Goal: Task Accomplishment & Management: Use online tool/utility

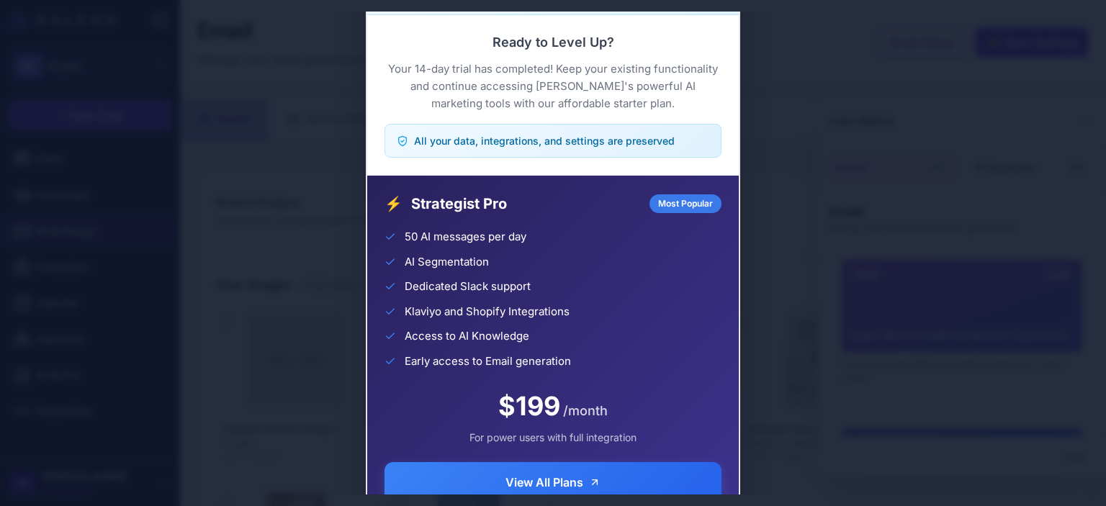
click at [809, 171] on div "Trial Complete Continue your AI marketing journey Ready to Level Up? Your 14-da…" at bounding box center [553, 253] width 1106 height 483
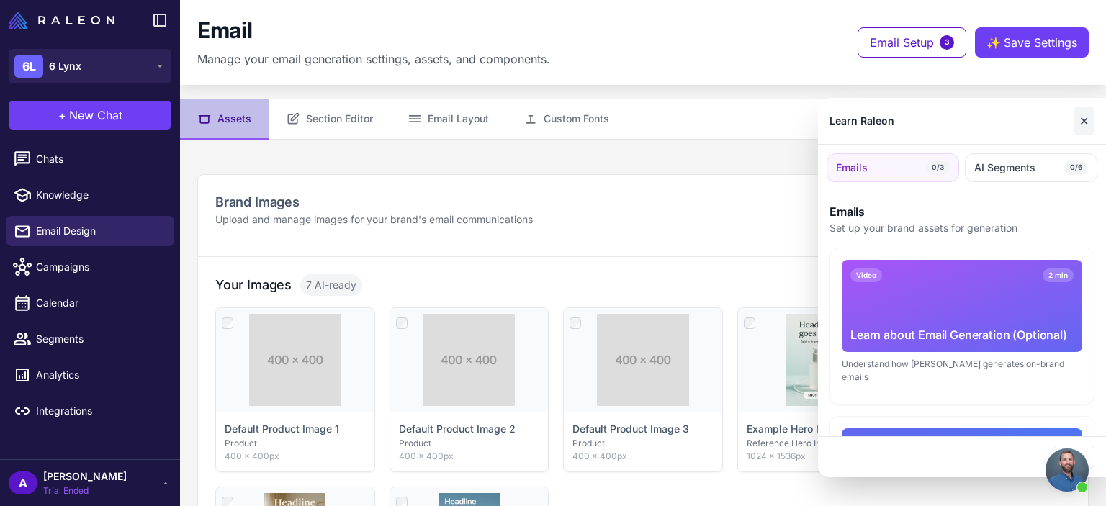
scroll to position [1533, 0]
click at [1083, 117] on button "✕" at bounding box center [1084, 121] width 21 height 29
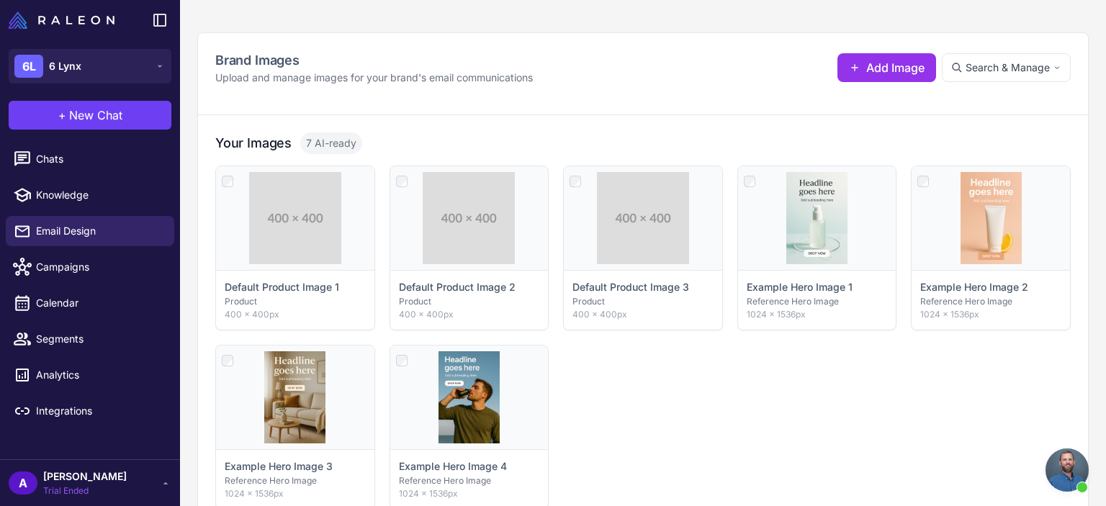
scroll to position [144, 0]
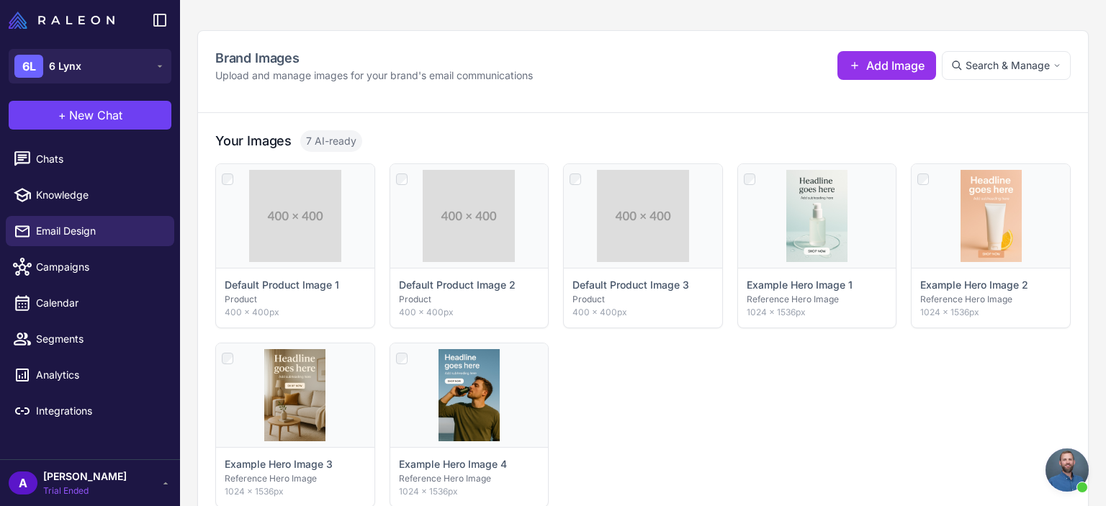
drag, startPoint x: 1106, startPoint y: 84, endPoint x: 1102, endPoint y: 171, distance: 87.2
click at [1102, 171] on content "**********" at bounding box center [643, 253] width 926 height 506
click at [1078, 175] on div "**********" at bounding box center [643, 336] width 926 height 647
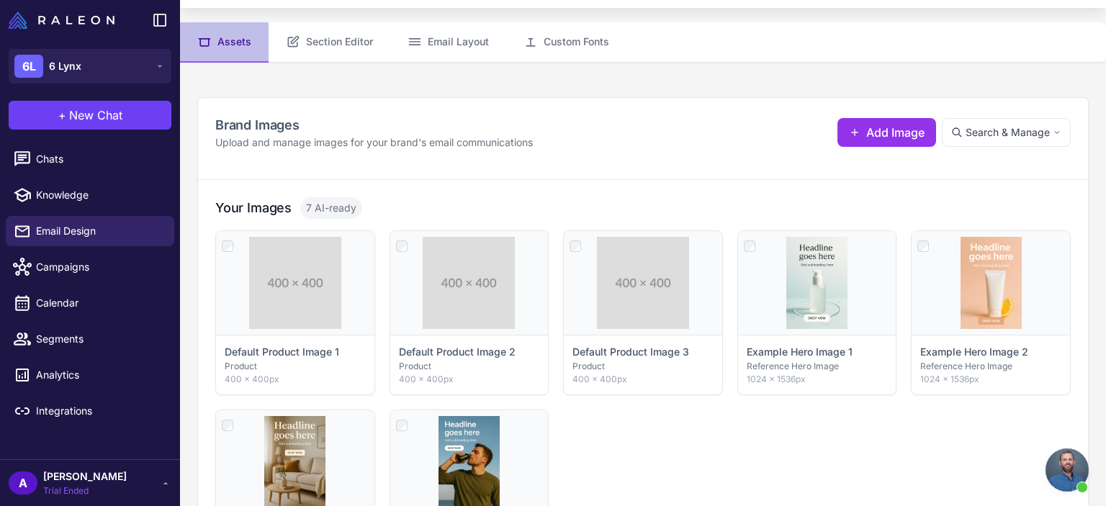
scroll to position [0, 0]
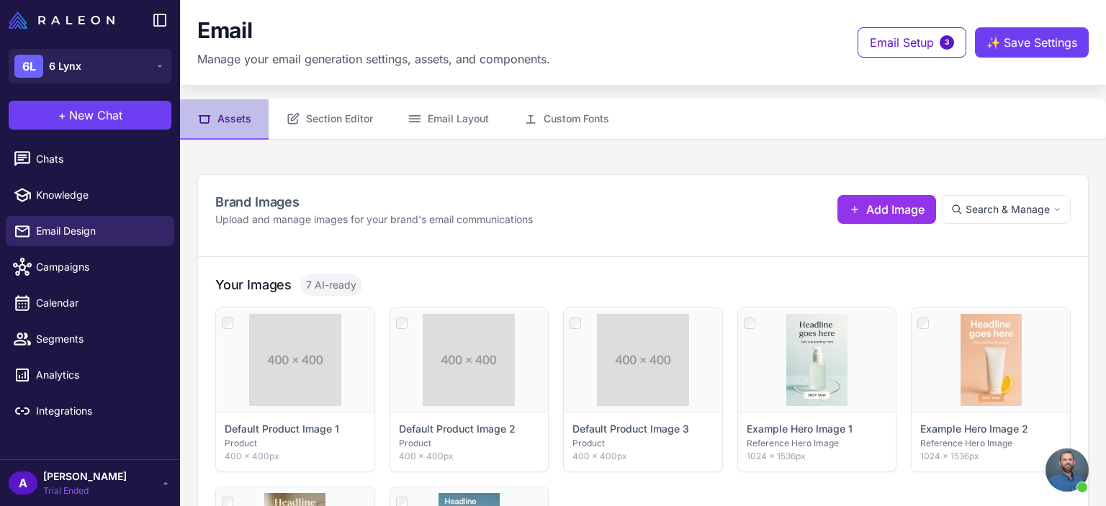
click at [691, 175] on div "**********" at bounding box center [643, 216] width 890 height 82
click at [117, 139] on ul "Chats Knowledge Email Design Campaigns Calendar Segments Analytics Integrations" at bounding box center [90, 285] width 180 height 294
click at [98, 262] on span "Campaigns" at bounding box center [99, 267] width 127 height 16
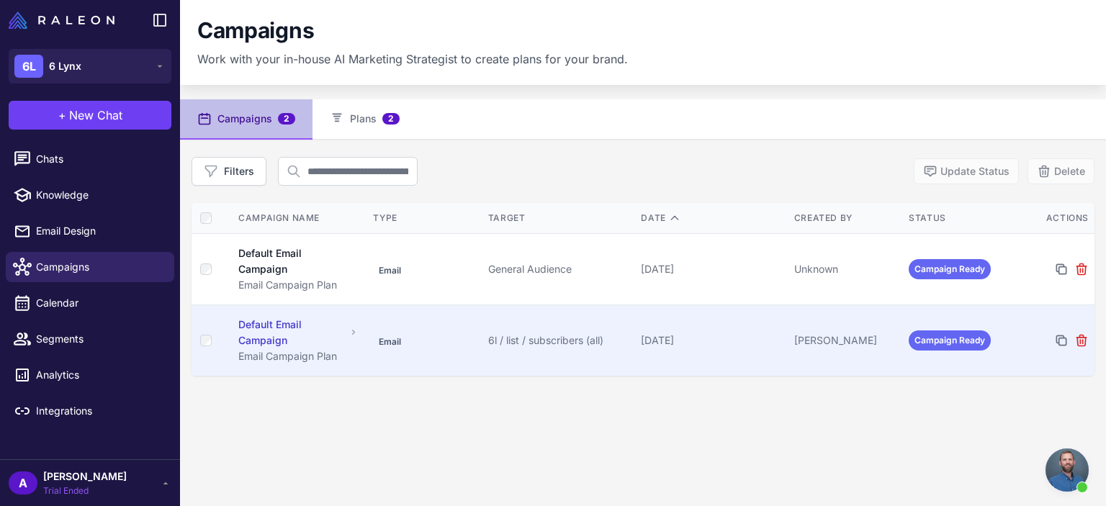
click at [416, 333] on td "Email" at bounding box center [424, 340] width 115 height 71
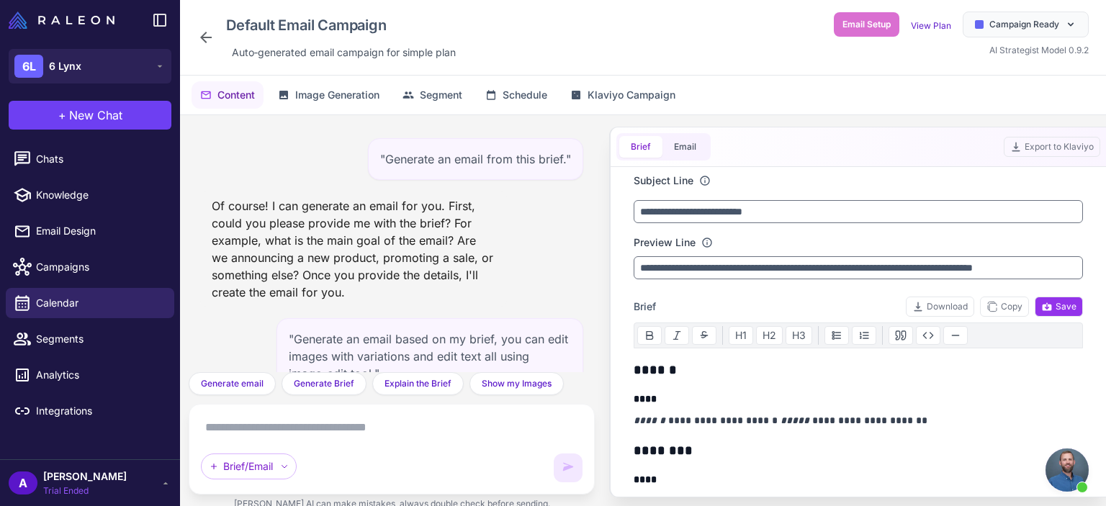
scroll to position [4904, 0]
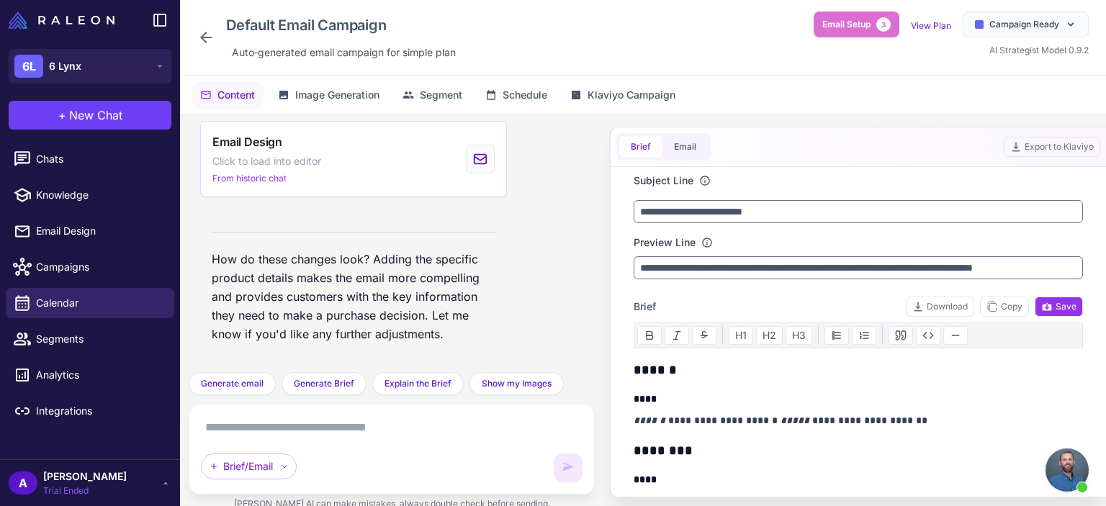
click at [364, 290] on p "How do these changes look? Adding the specific product details makes the email …" at bounding box center [354, 297] width 284 height 94
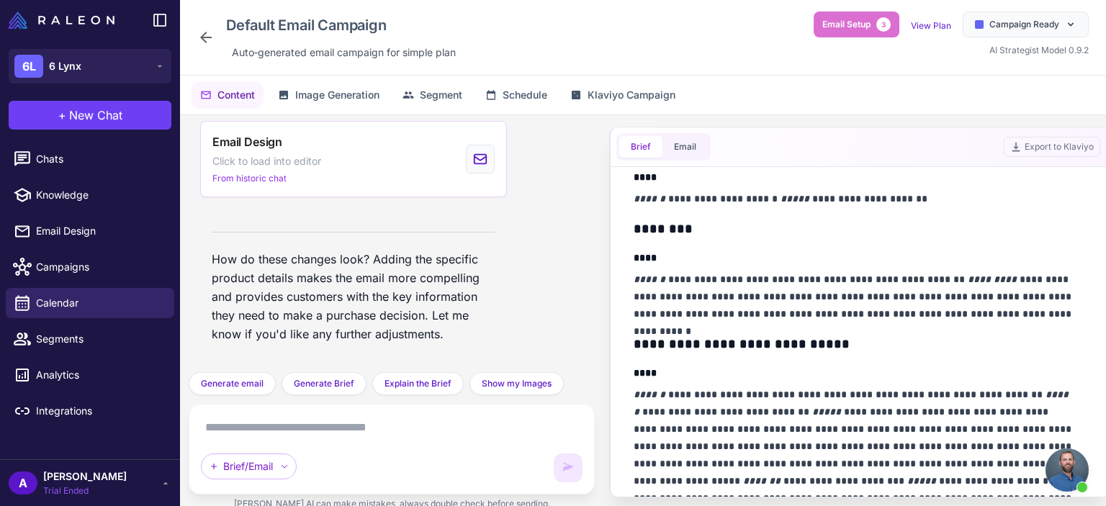
scroll to position [0, 0]
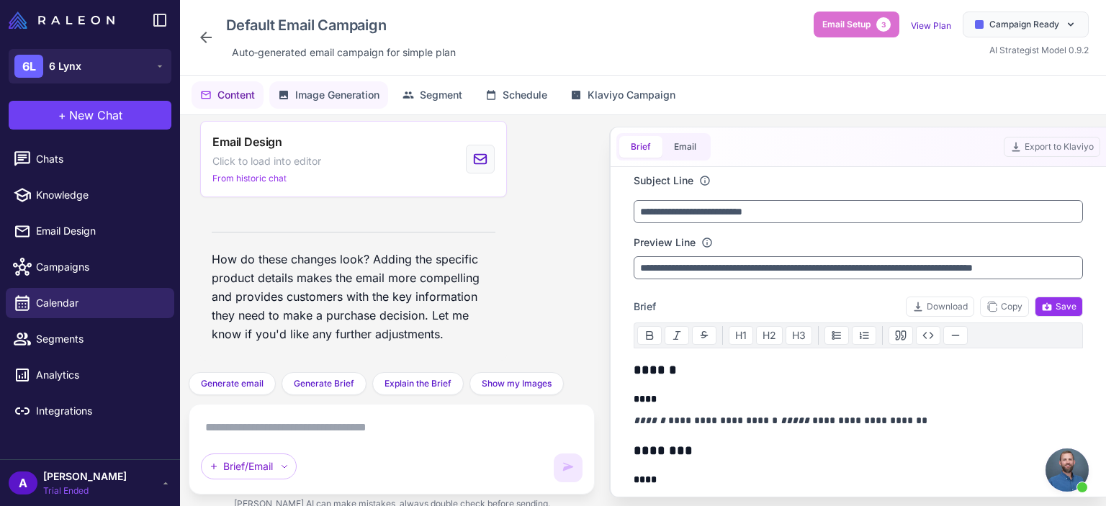
click at [331, 93] on span "Image Generation" at bounding box center [337, 95] width 84 height 16
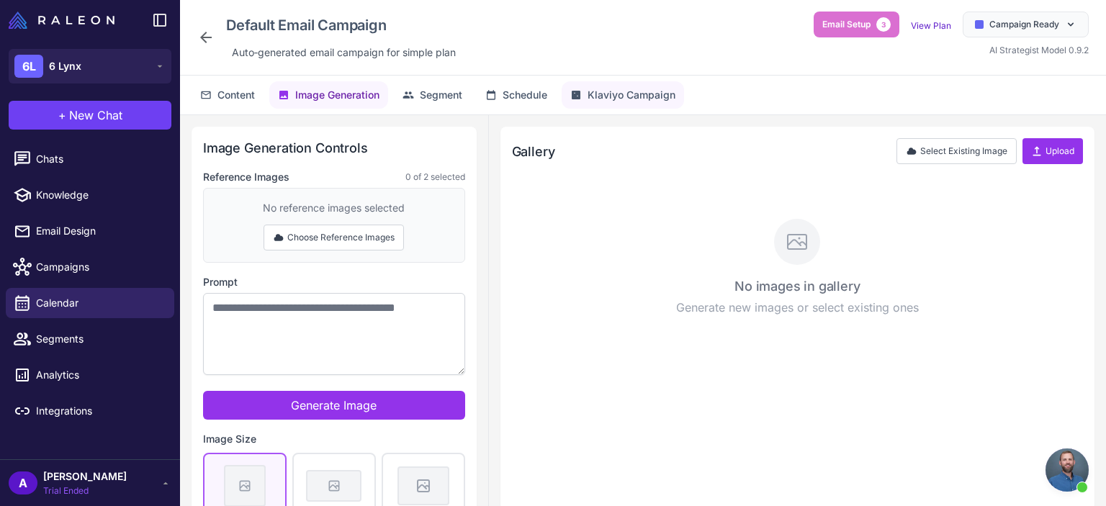
click at [628, 99] on span "Klaviyo Campaign" at bounding box center [632, 95] width 88 height 16
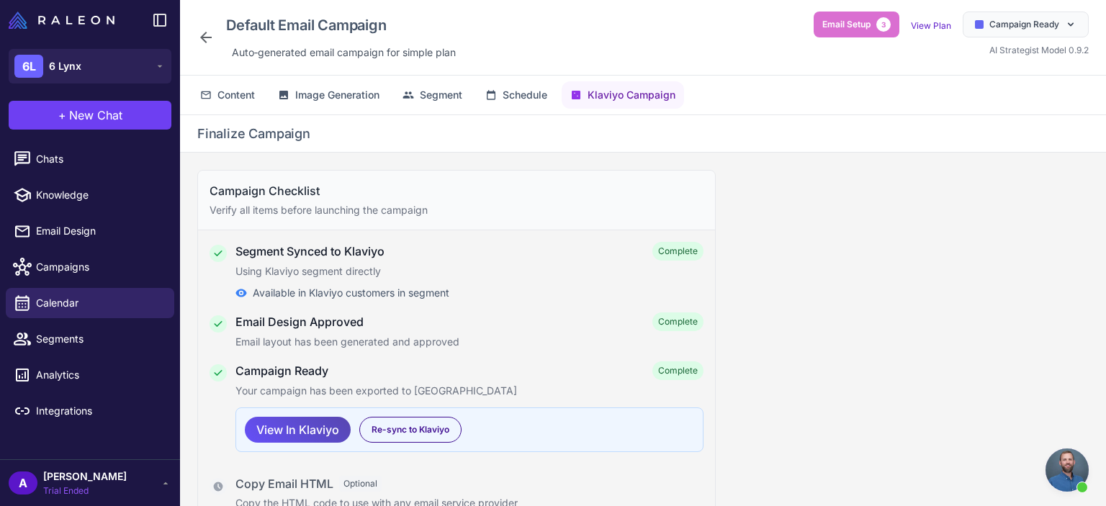
click at [288, 424] on span "View In Klaviyo" at bounding box center [297, 430] width 83 height 25
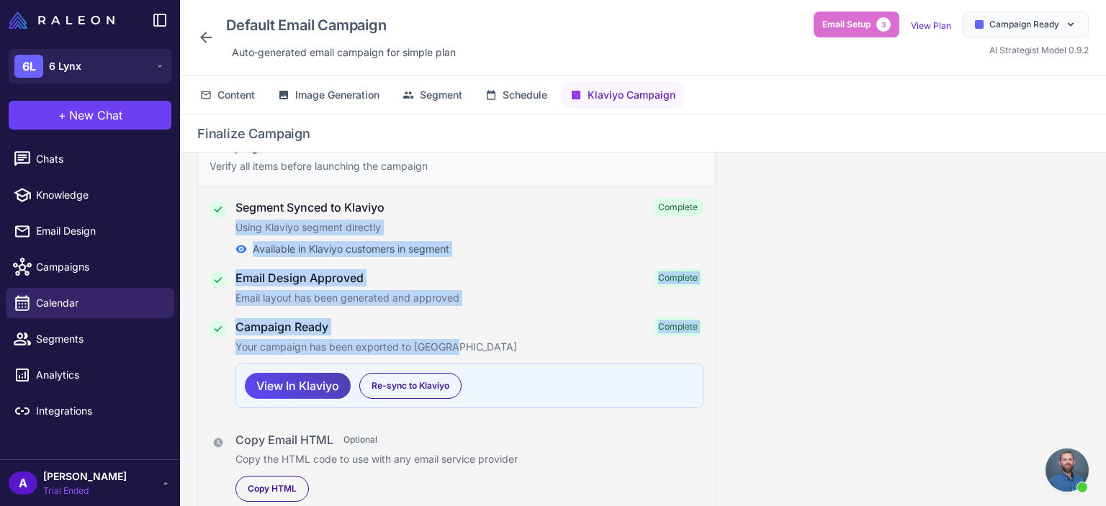
drag, startPoint x: 1106, startPoint y: 251, endPoint x: 1106, endPoint y: 339, distance: 87.9
click at [1106, 339] on div "Campaign Checklist Verify all items before launching the campaign Segment Synce…" at bounding box center [643, 341] width 926 height 377
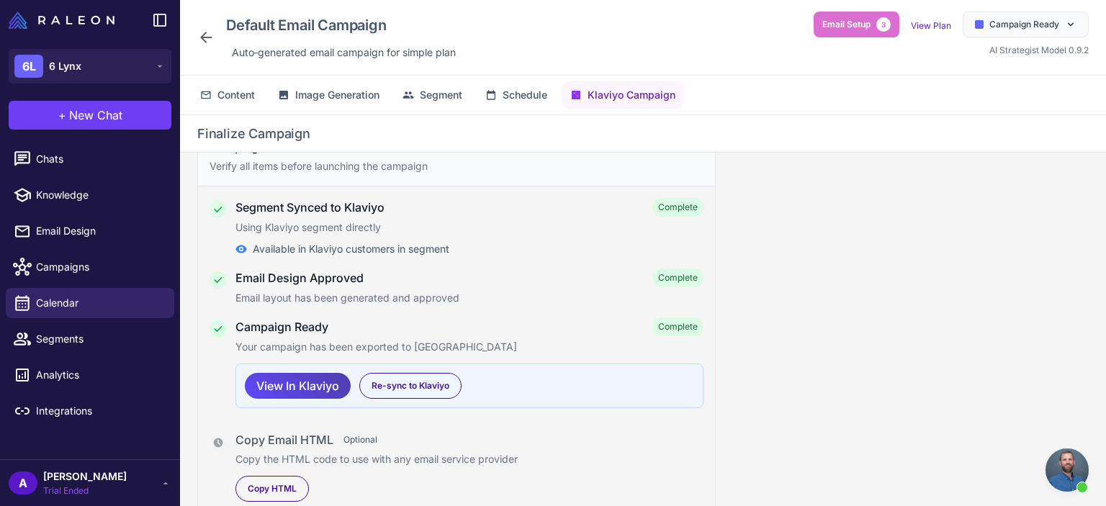
click at [386, 413] on div "Campaign Ready Complete Your campaign has been exported to Klaviyo View In Klav…" at bounding box center [470, 369] width 468 height 102
click at [318, 390] on span "View In Klaviyo" at bounding box center [297, 386] width 83 height 25
click at [303, 384] on span "View In Klaviyo" at bounding box center [297, 386] width 83 height 25
click at [320, 384] on span "View In Klaviyo" at bounding box center [297, 386] width 83 height 25
click at [228, 89] on span "Content" at bounding box center [236, 95] width 37 height 16
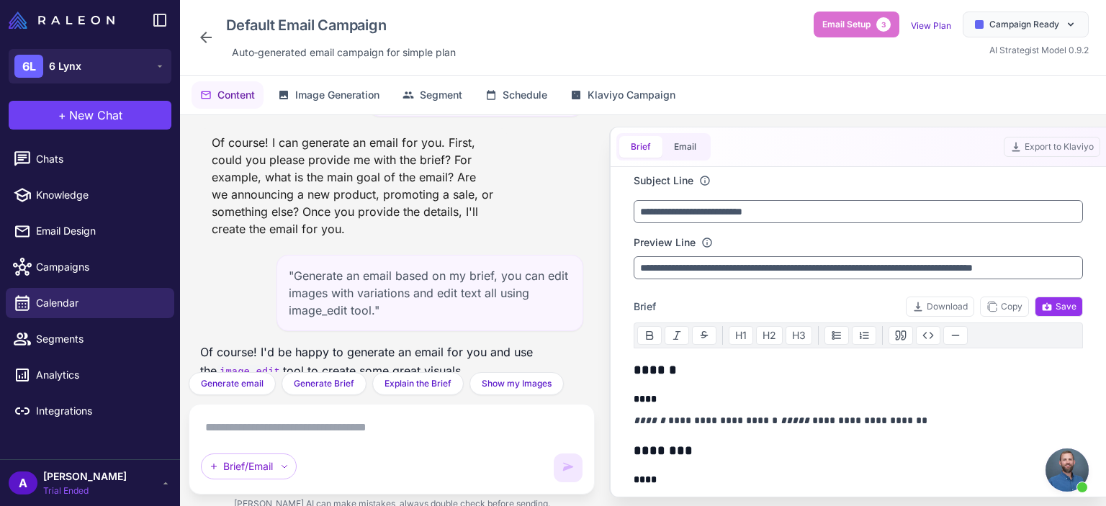
scroll to position [4904, 0]
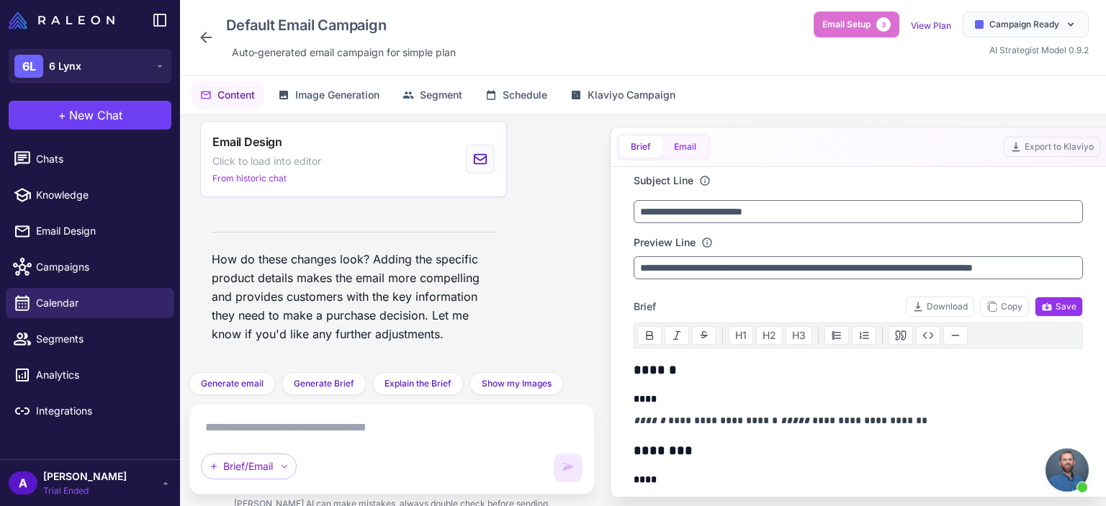
click at [687, 140] on button "Email" at bounding box center [685, 147] width 45 height 22
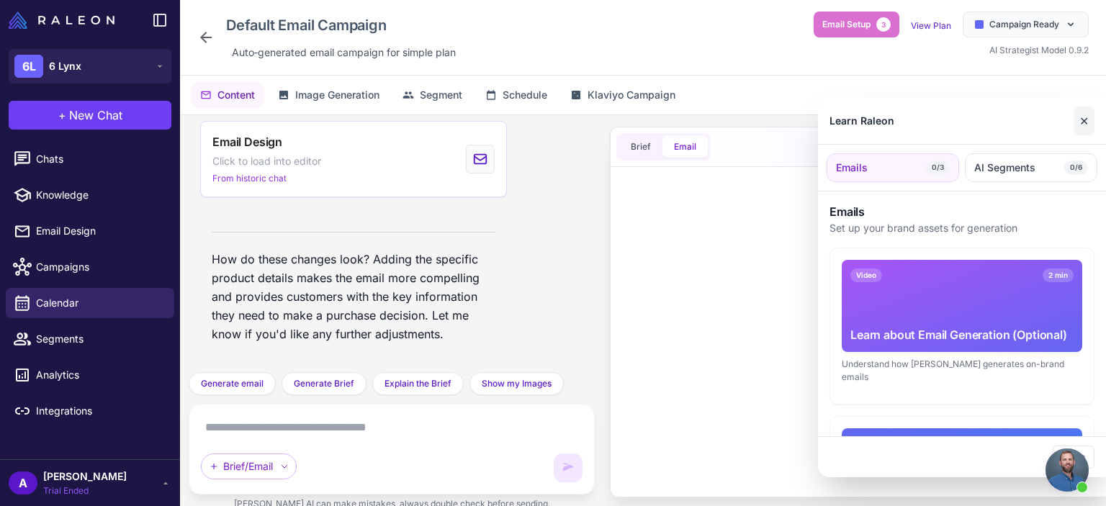
click at [1089, 122] on button "✕" at bounding box center [1084, 121] width 21 height 29
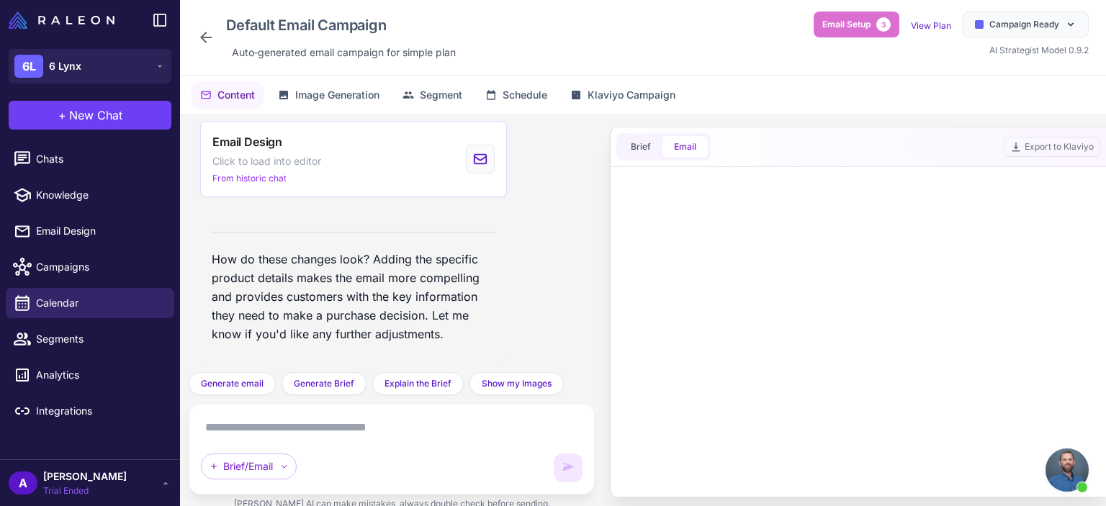
click at [902, 241] on div at bounding box center [858, 335] width 449 height 324
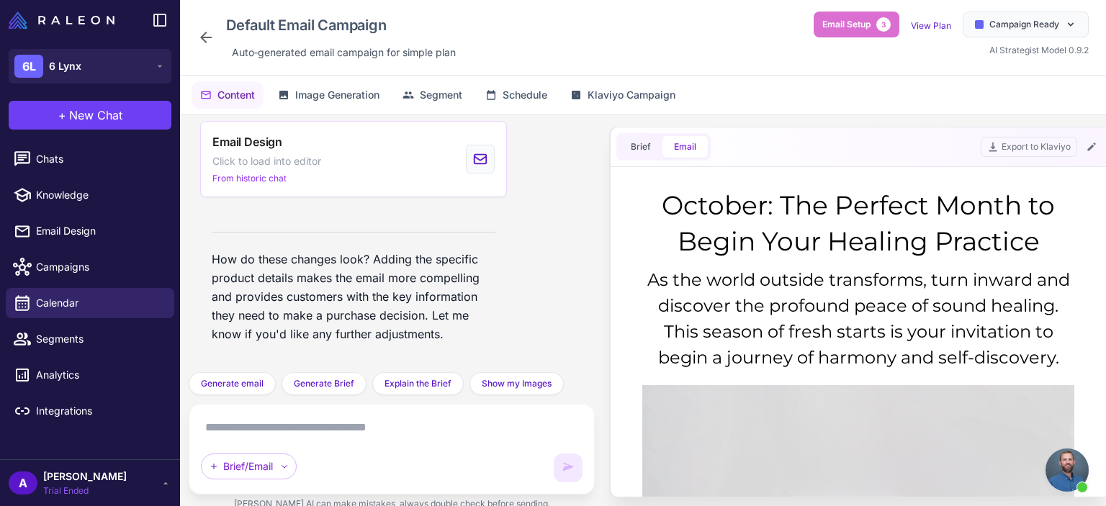
scroll to position [0, 0]
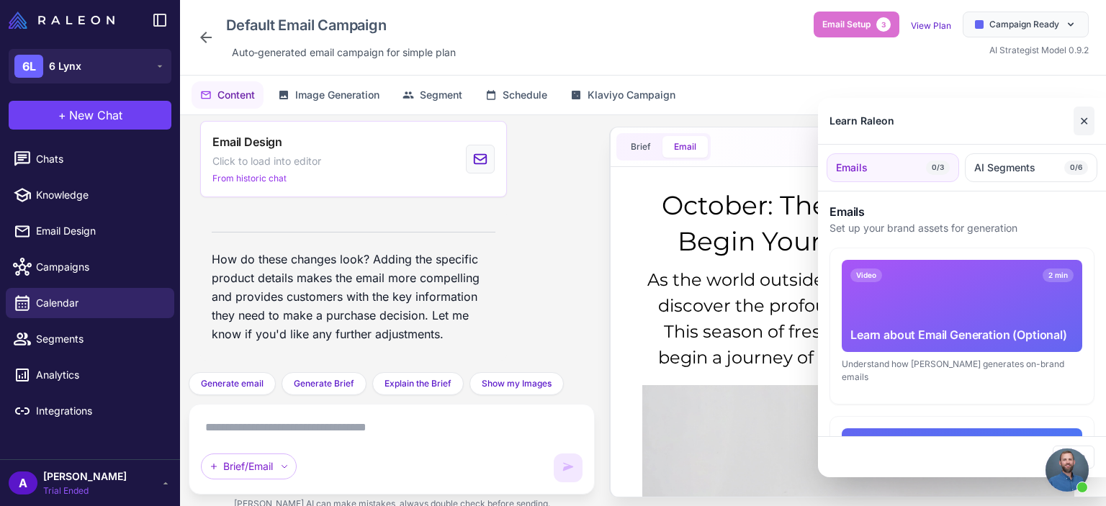
click at [1083, 127] on button "✕" at bounding box center [1084, 121] width 21 height 29
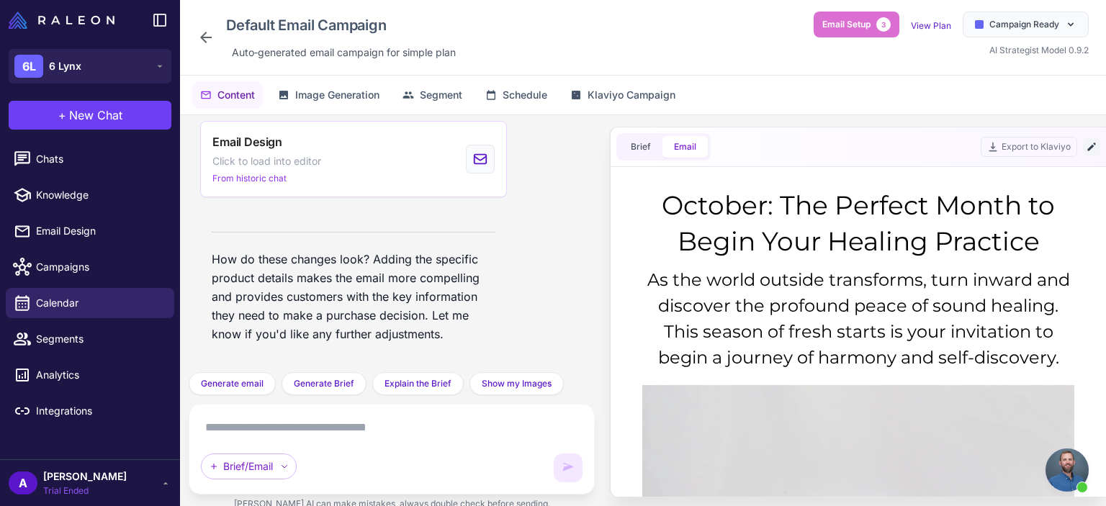
click at [1090, 141] on icon at bounding box center [1092, 147] width 12 height 12
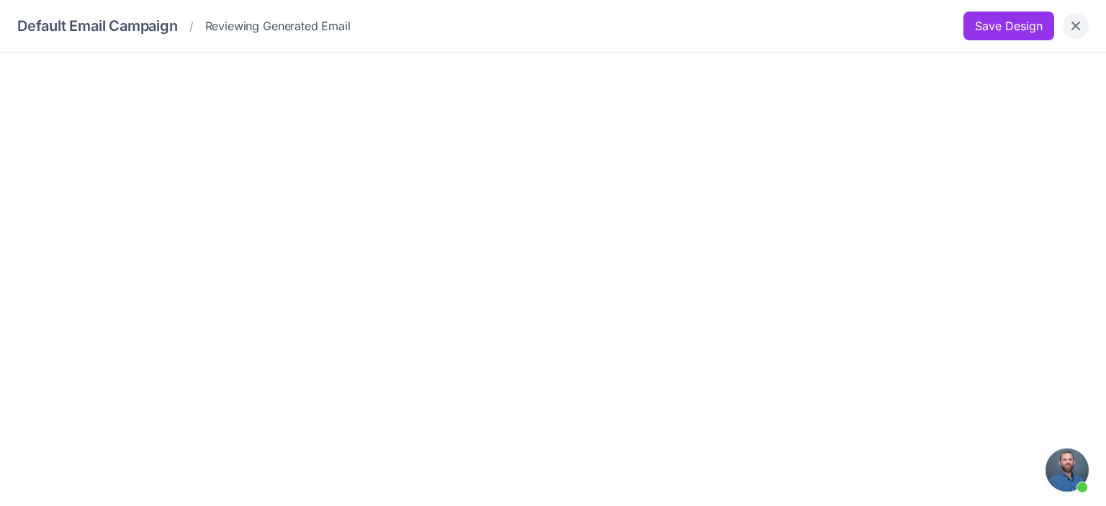
click at [1078, 29] on icon "Close" at bounding box center [1076, 26] width 9 height 9
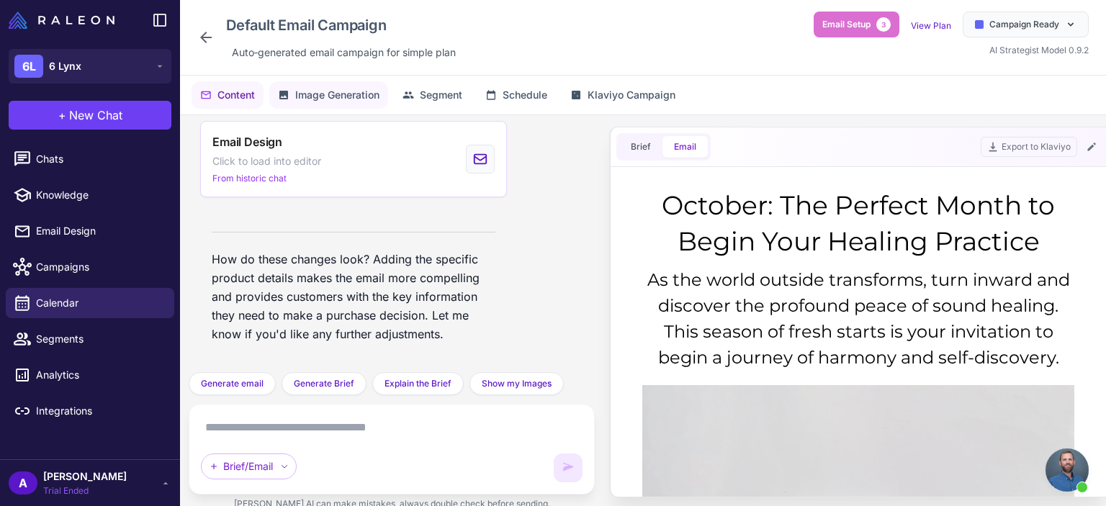
click at [341, 102] on span "Image Generation" at bounding box center [337, 95] width 84 height 16
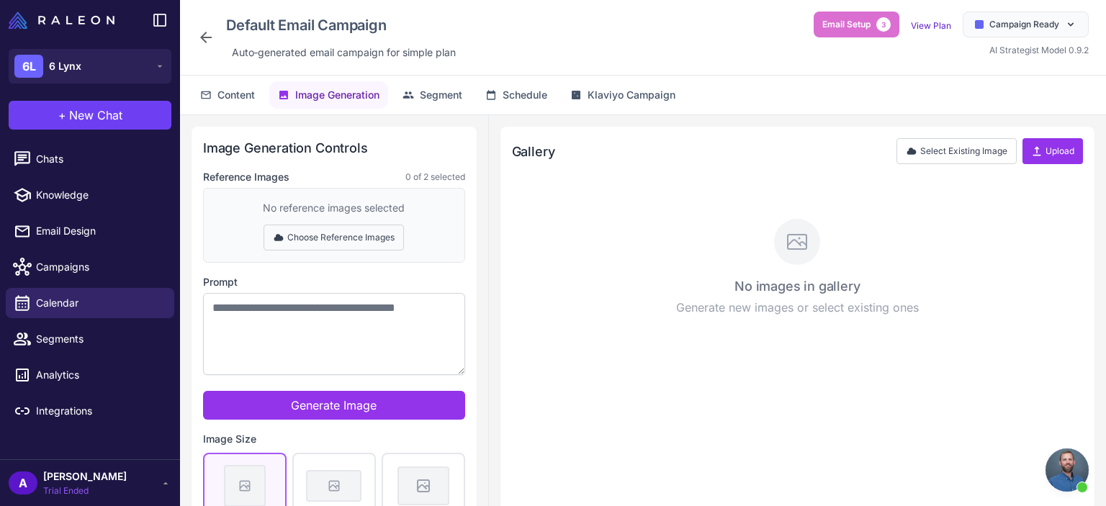
click at [327, 236] on button "Choose Reference Images" at bounding box center [334, 238] width 140 height 26
click at [346, 239] on button "Done Selecting" at bounding box center [334, 238] width 95 height 26
click at [306, 233] on button "Choose Reference Images" at bounding box center [334, 238] width 140 height 26
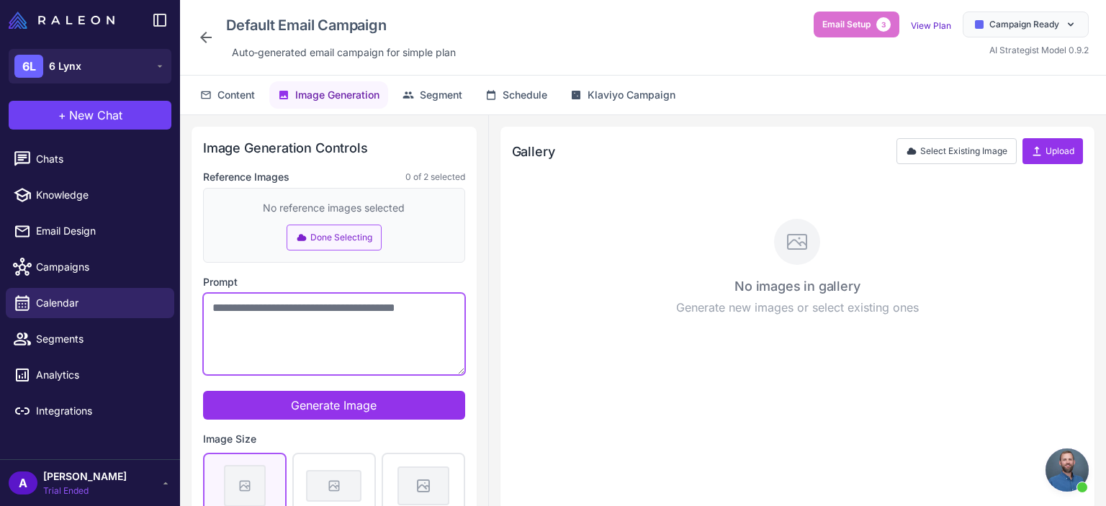
click at [319, 346] on textarea "Prompt" at bounding box center [334, 334] width 262 height 82
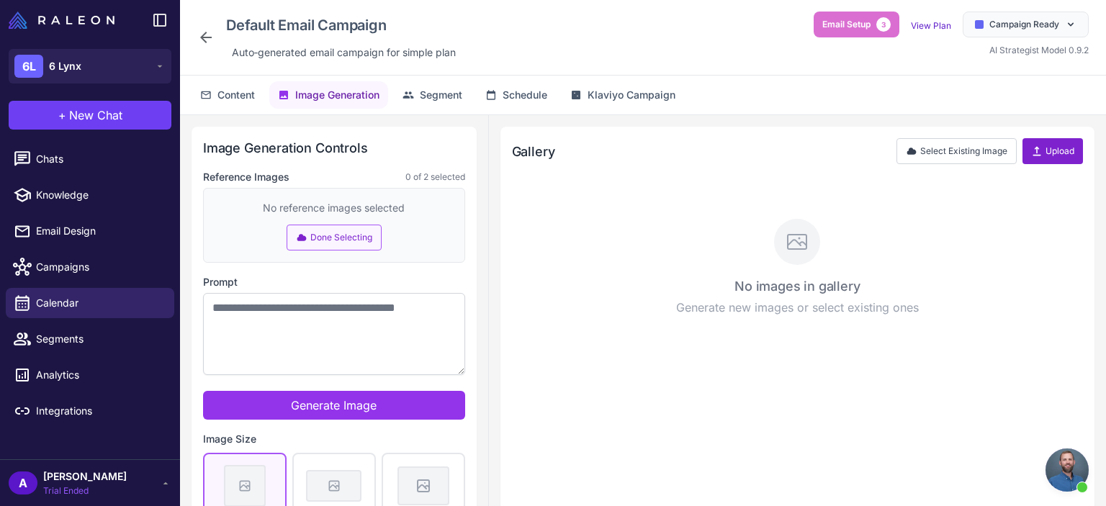
click at [1053, 149] on button "Upload" at bounding box center [1053, 151] width 61 height 26
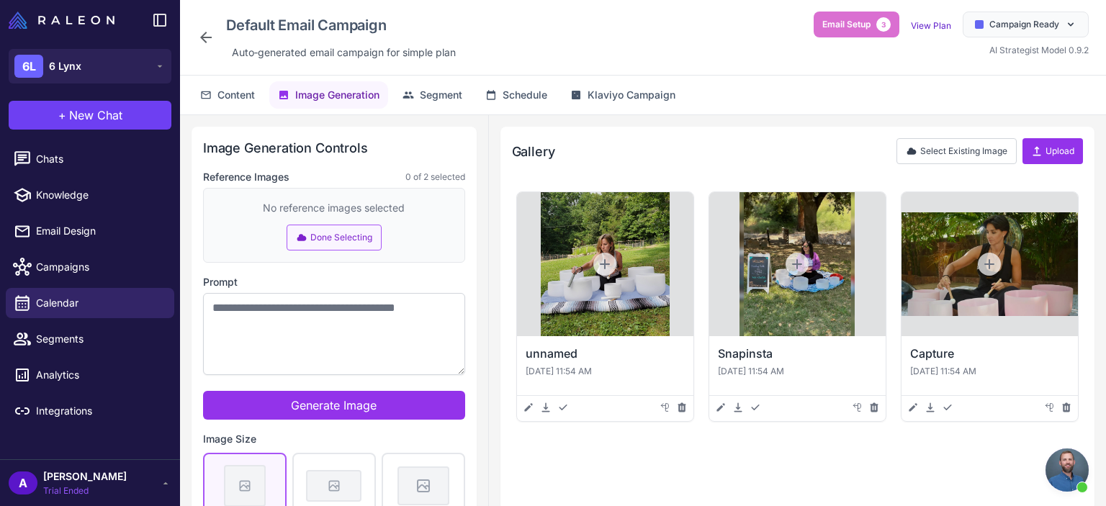
click at [346, 238] on button "Done Selecting" at bounding box center [334, 238] width 95 height 26
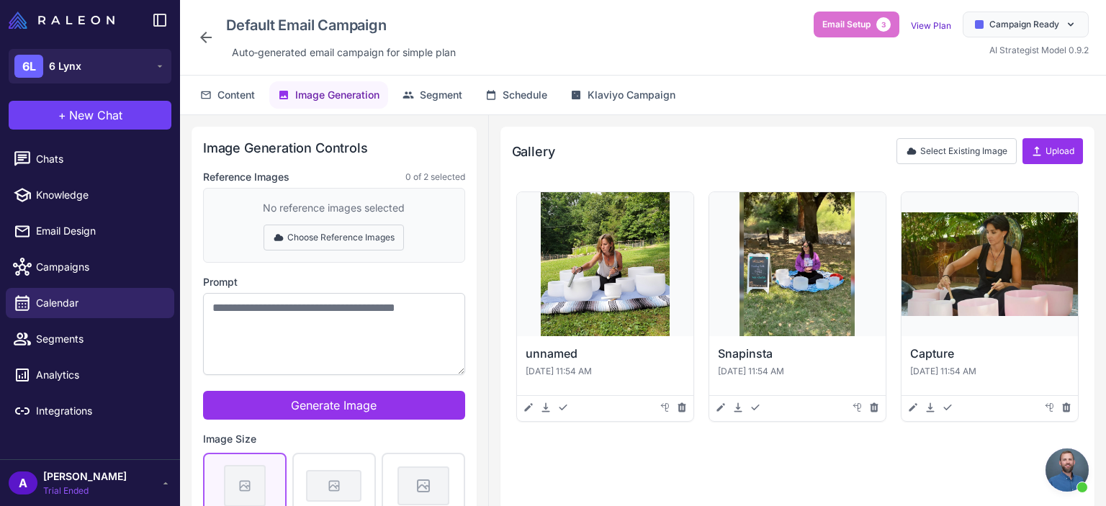
click at [338, 235] on button "Choose Reference Images" at bounding box center [334, 238] width 140 height 26
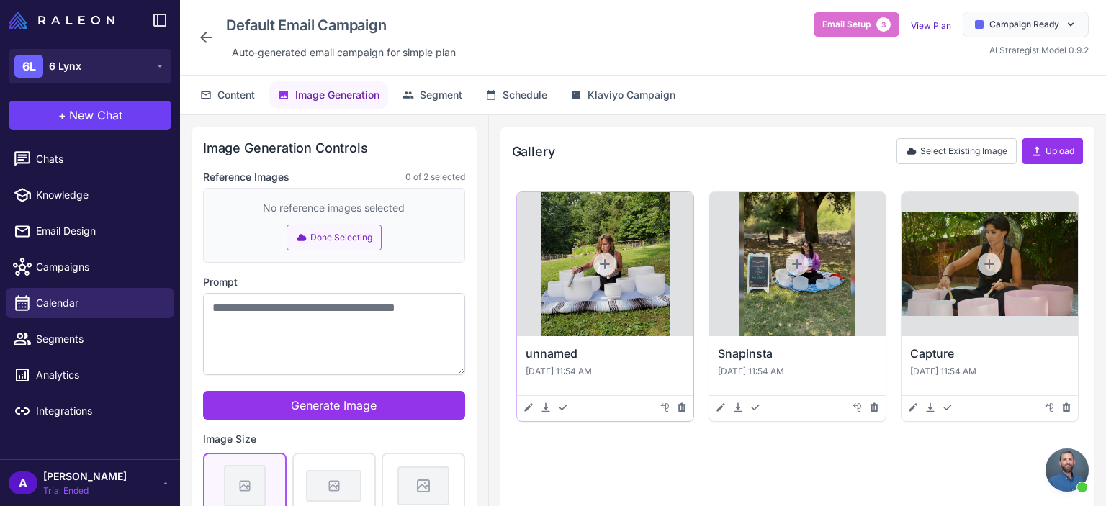
click at [601, 266] on icon at bounding box center [605, 264] width 14 height 14
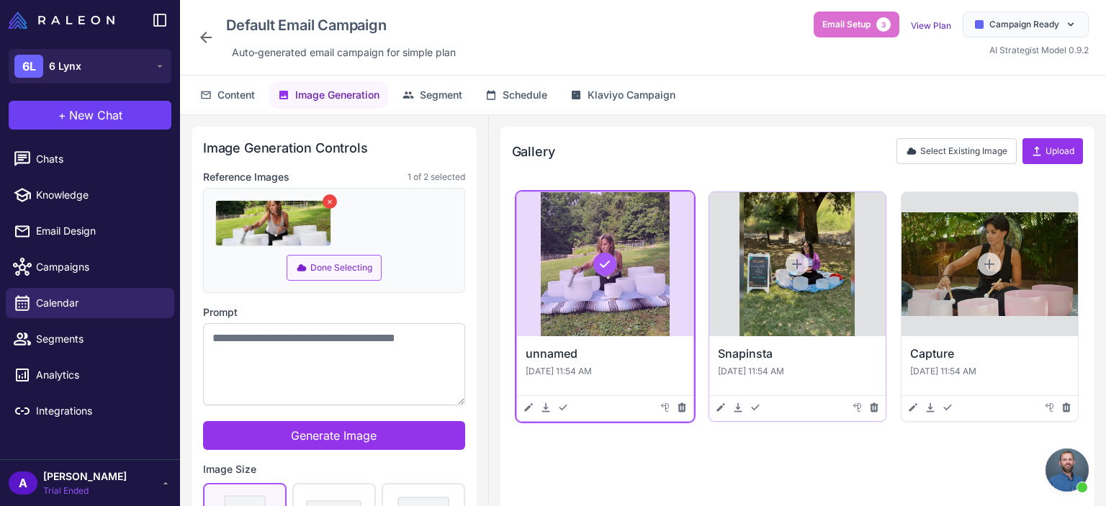
click at [802, 260] on icon at bounding box center [797, 264] width 14 height 14
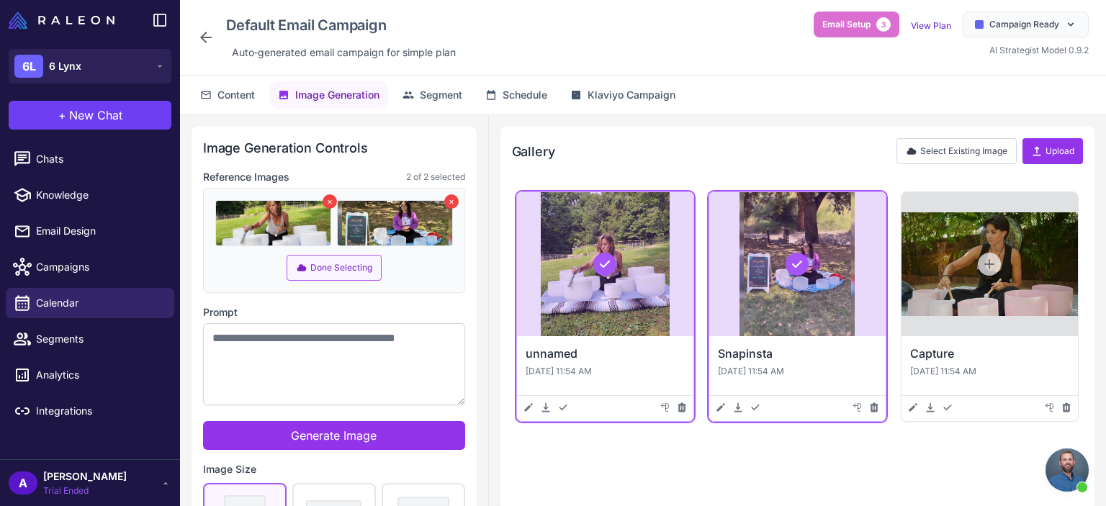
click at [803, 259] on icon at bounding box center [797, 264] width 14 height 14
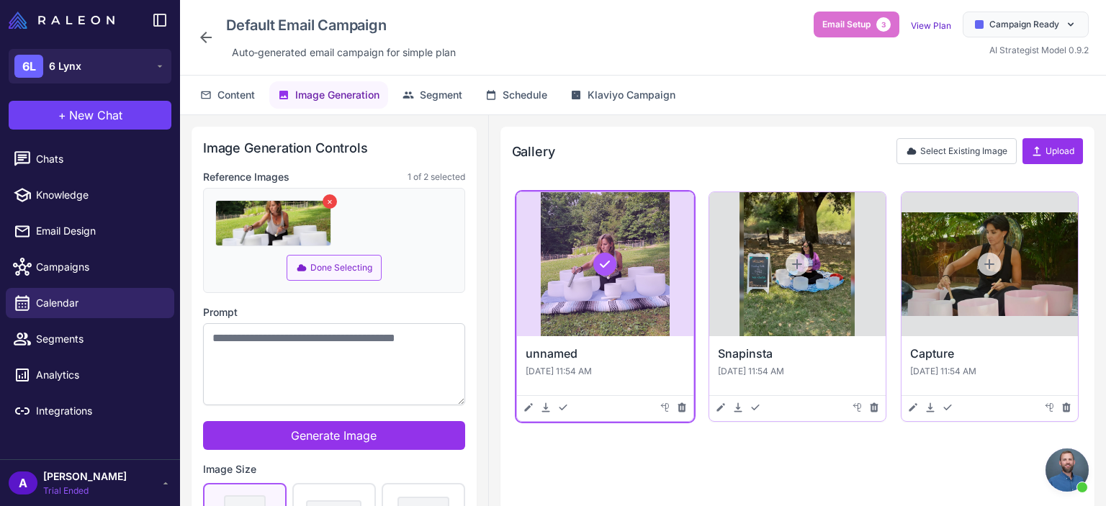
click at [986, 261] on icon at bounding box center [989, 264] width 14 height 14
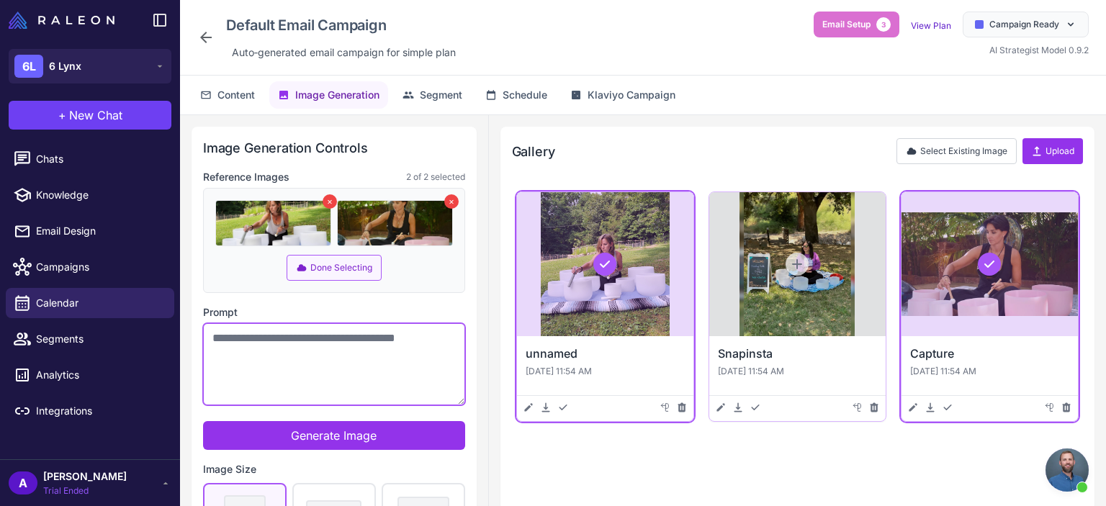
click at [303, 334] on textarea "Prompt" at bounding box center [334, 364] width 262 height 82
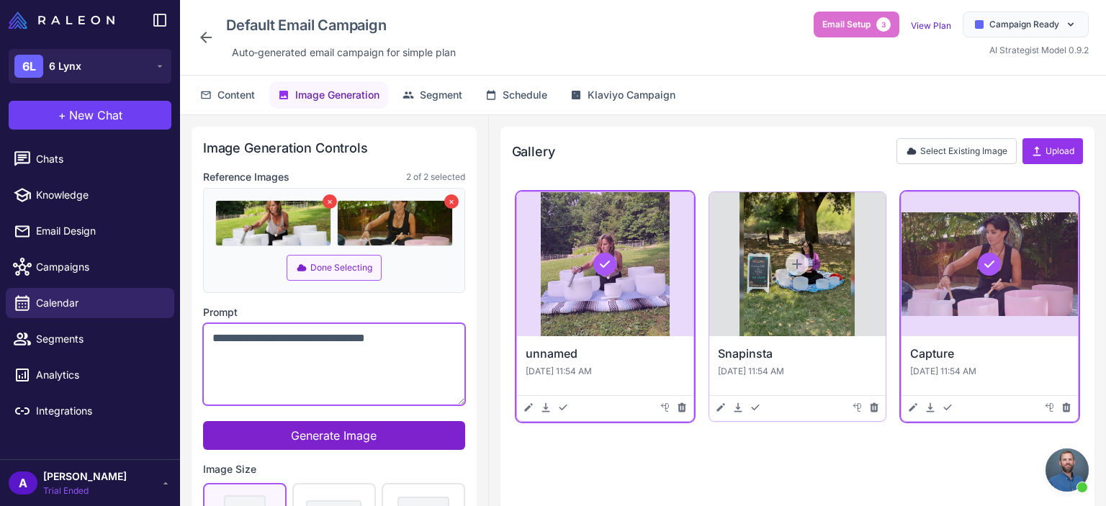
type textarea "**********"
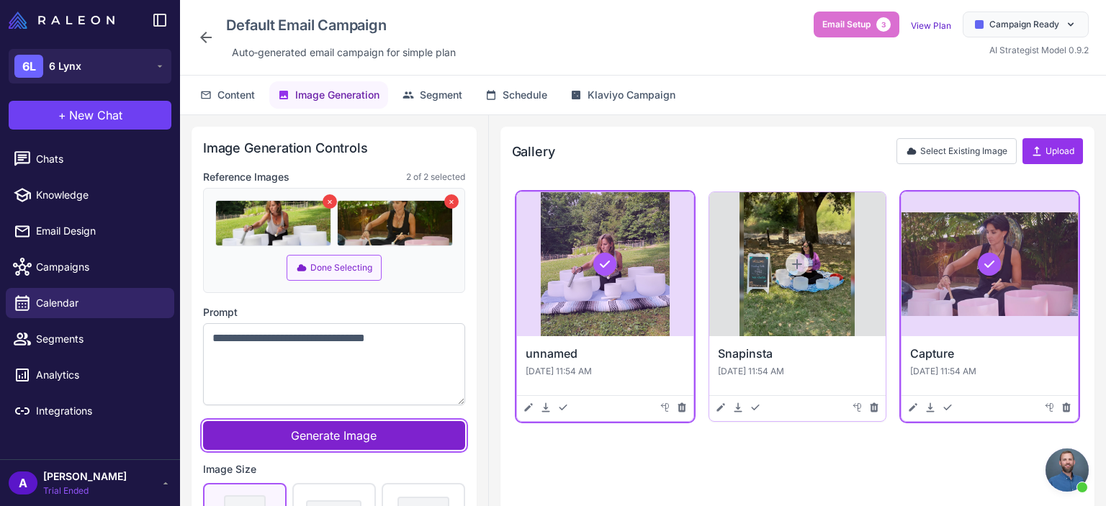
click at [346, 432] on span "Generate Image" at bounding box center [334, 436] width 86 height 14
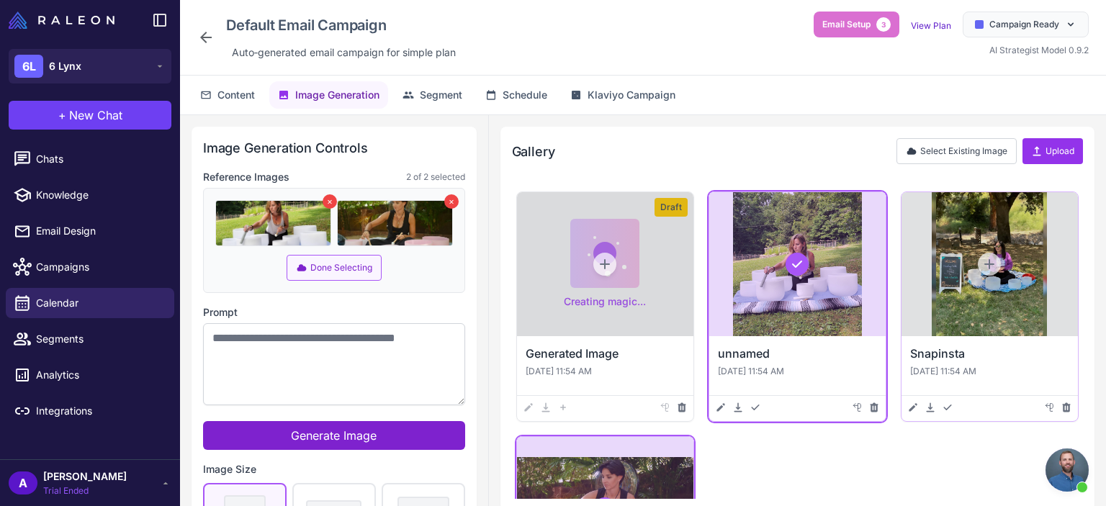
scroll to position [63, 0]
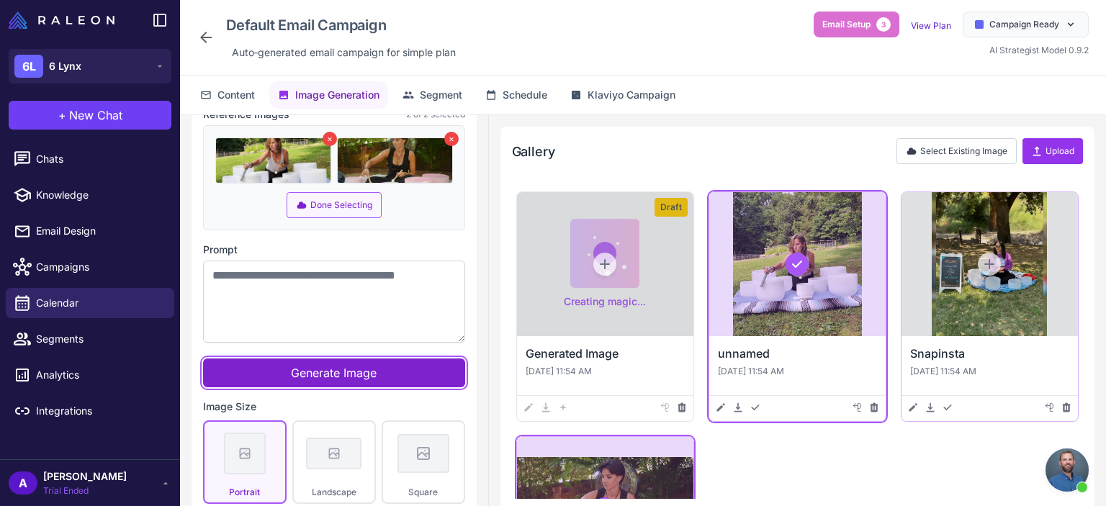
click at [349, 369] on span "Generate Image" at bounding box center [334, 373] width 86 height 14
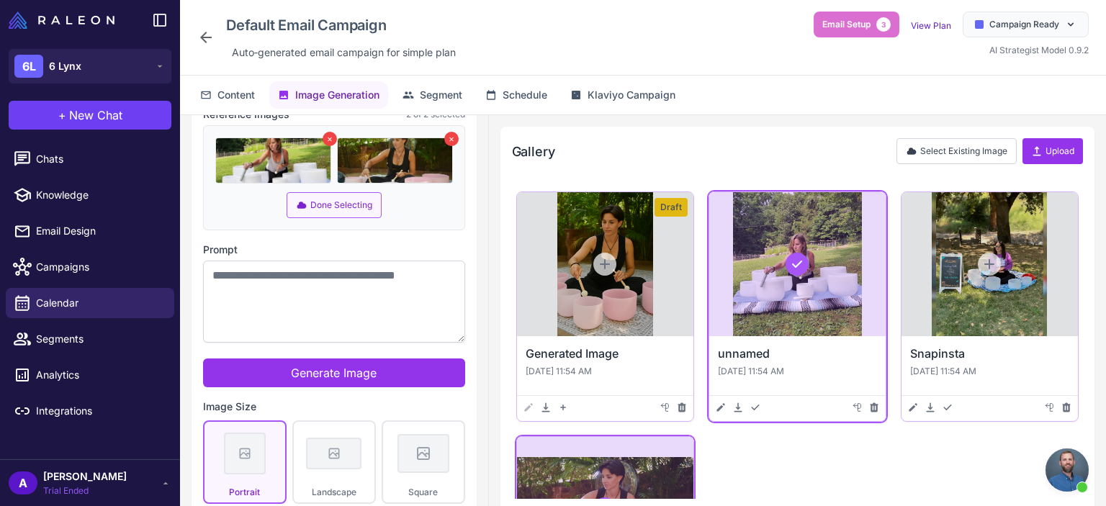
click at [613, 232] on div at bounding box center [605, 264] width 176 height 144
click at [608, 311] on div at bounding box center [605, 264] width 176 height 144
click at [606, 259] on icon at bounding box center [605, 264] width 14 height 14
click at [545, 405] on icon at bounding box center [546, 408] width 12 height 12
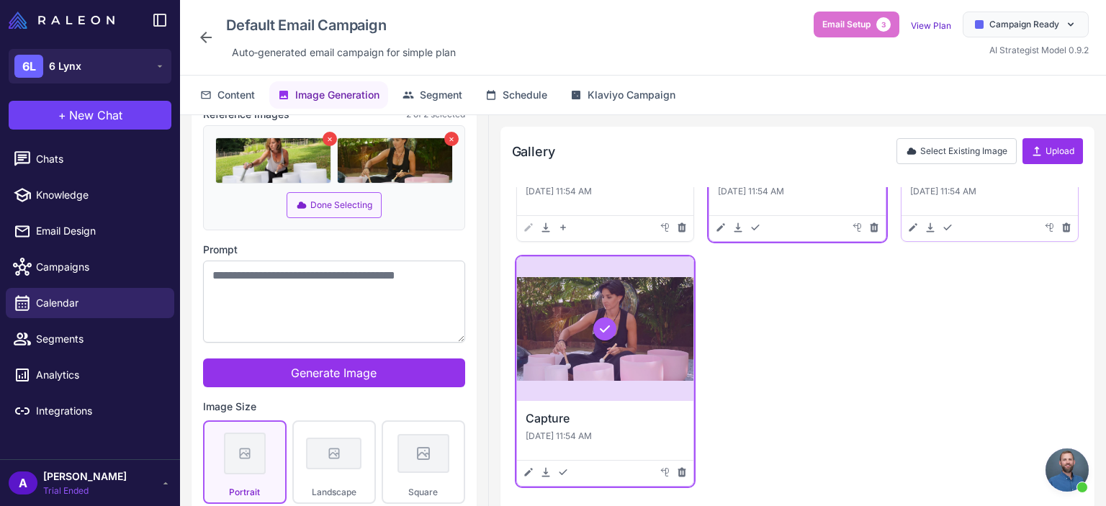
scroll to position [0, 0]
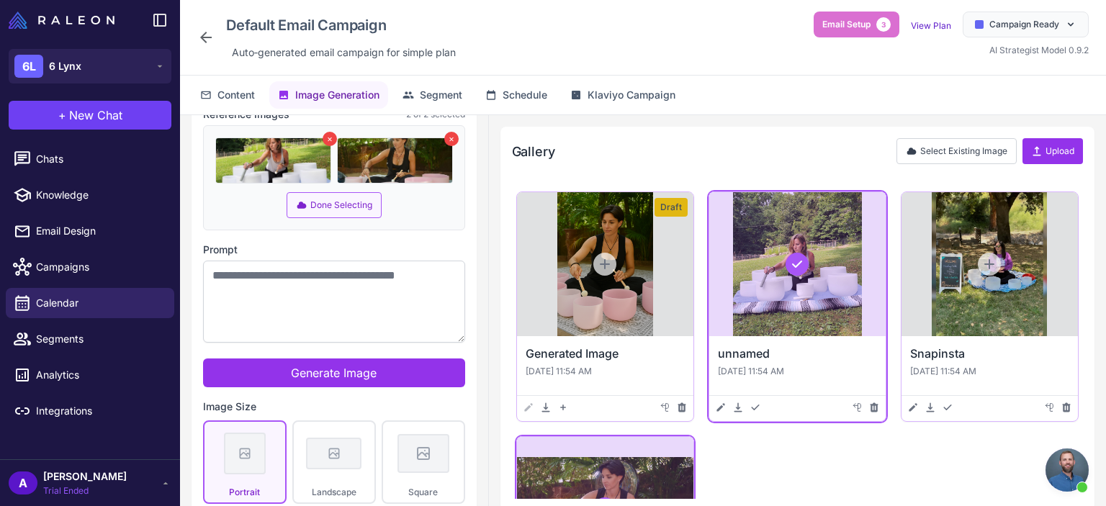
click at [594, 266] on div at bounding box center [604, 264] width 23 height 23
click at [599, 259] on icon at bounding box center [605, 264] width 14 height 14
click at [581, 270] on div at bounding box center [605, 264] width 176 height 144
click at [548, 406] on icon at bounding box center [546, 408] width 12 height 12
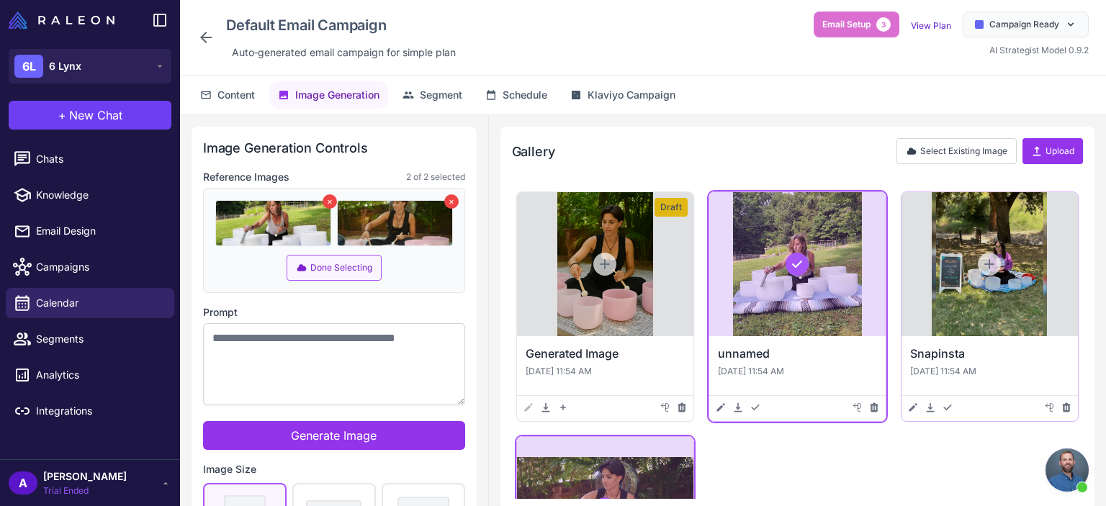
scroll to position [63, 0]
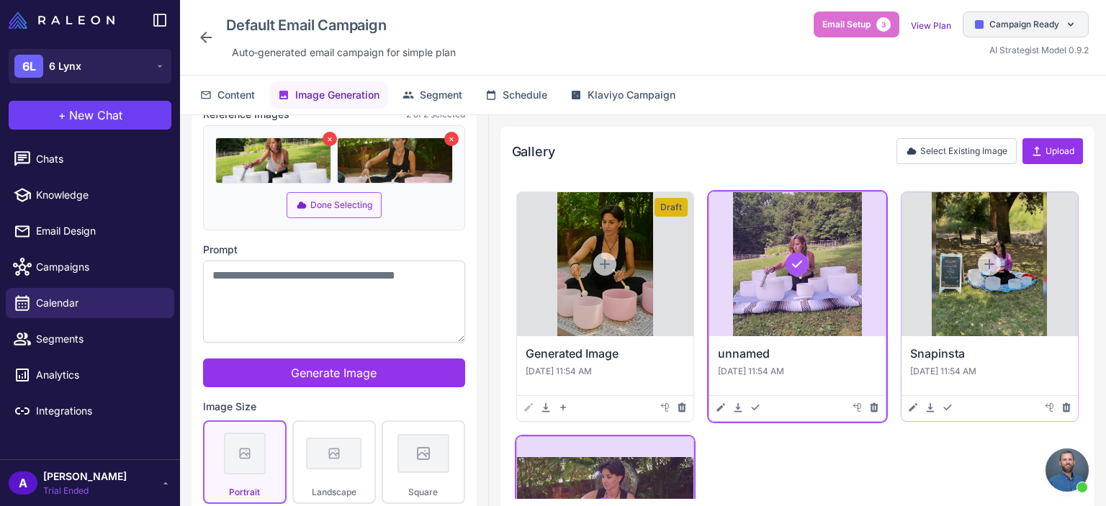
click at [1040, 14] on div "Campaign Ready" at bounding box center [1026, 25] width 126 height 26
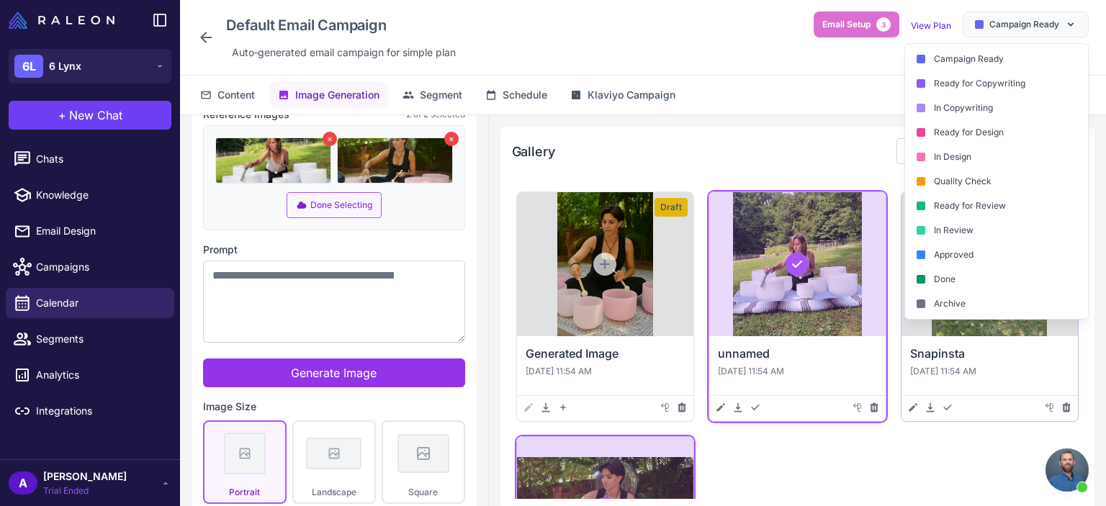
click at [784, 97] on div "Content Image Generation Segment Schedule Klaviyo Campaign" at bounding box center [643, 95] width 926 height 39
click at [1054, 24] on span "Campaign Ready" at bounding box center [1025, 24] width 70 height 13
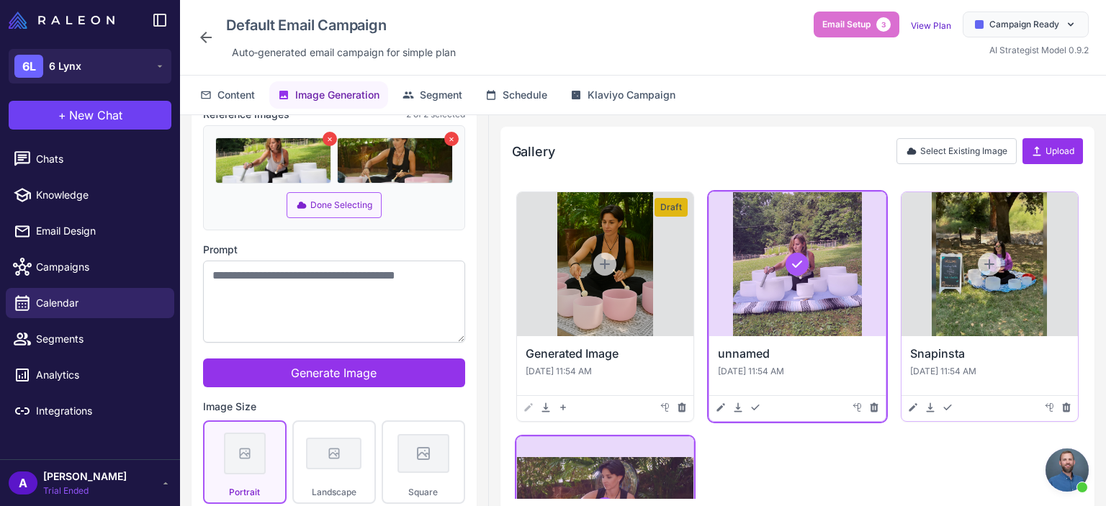
click at [815, 96] on div "Content Image Generation Segment Schedule Klaviyo Campaign" at bounding box center [643, 95] width 926 height 39
click at [700, 62] on div "Default Email Campaign Auto‑generated email campaign for simple plan Email Setu…" at bounding box center [643, 38] width 892 height 52
click at [706, 113] on div "Content Image Generation Segment Schedule Klaviyo Campaign" at bounding box center [643, 95] width 926 height 39
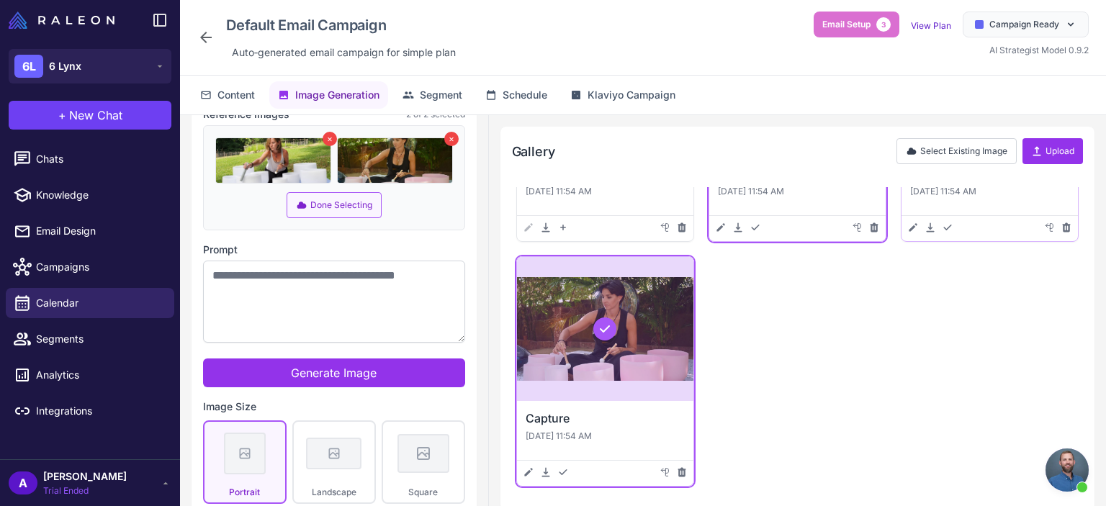
scroll to position [0, 0]
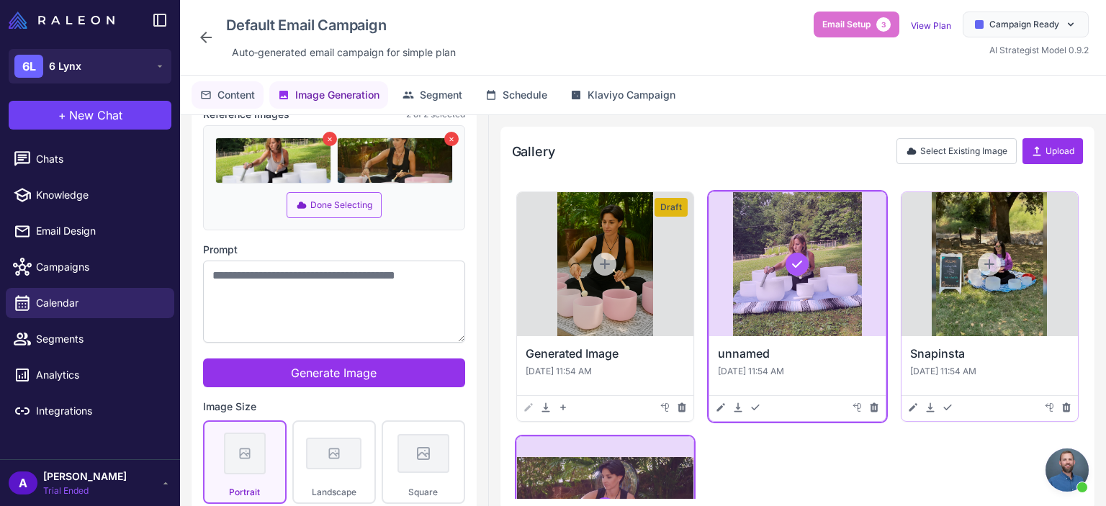
click at [231, 97] on span "Content" at bounding box center [236, 95] width 37 height 16
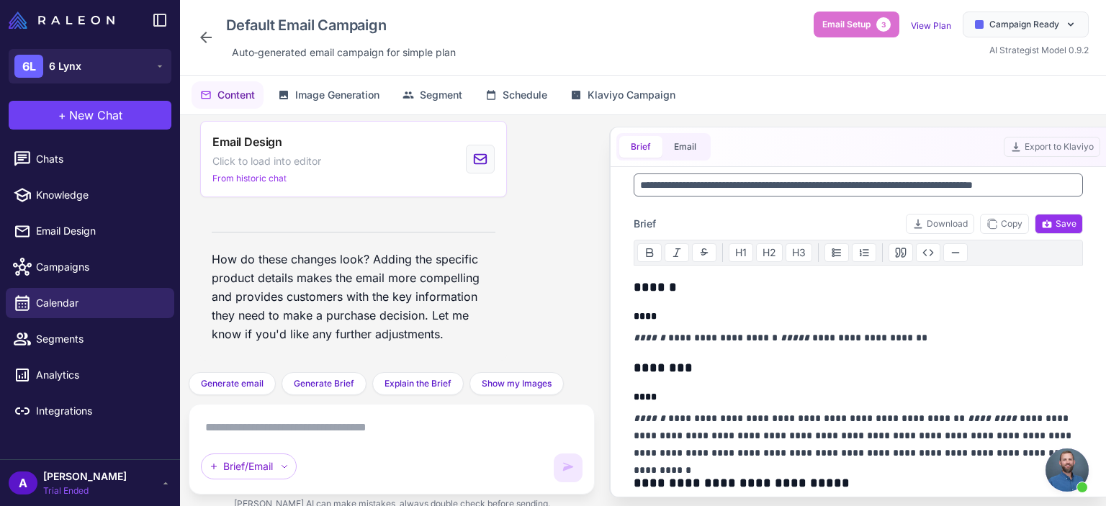
scroll to position [75, 0]
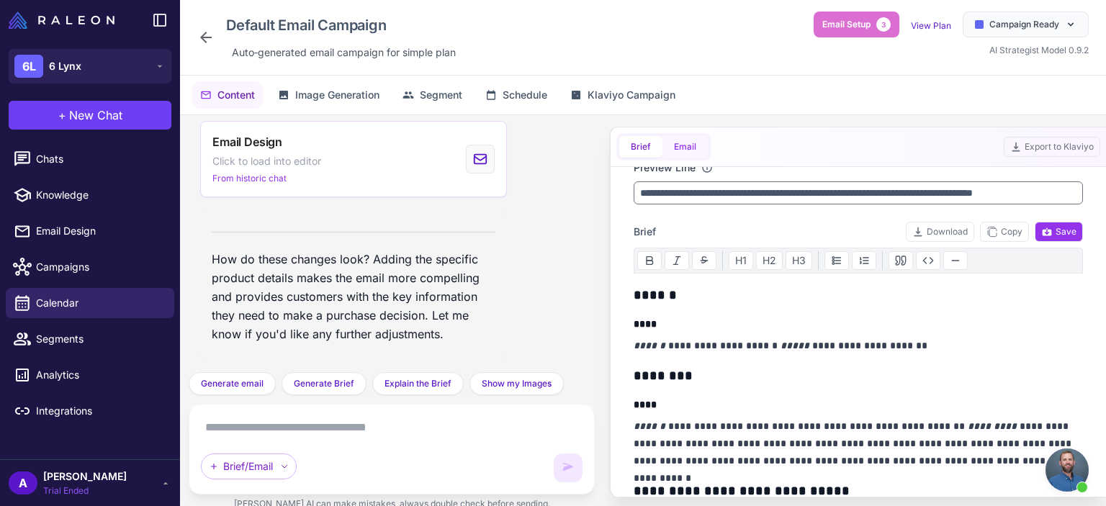
click at [691, 143] on button "Email" at bounding box center [685, 147] width 45 height 22
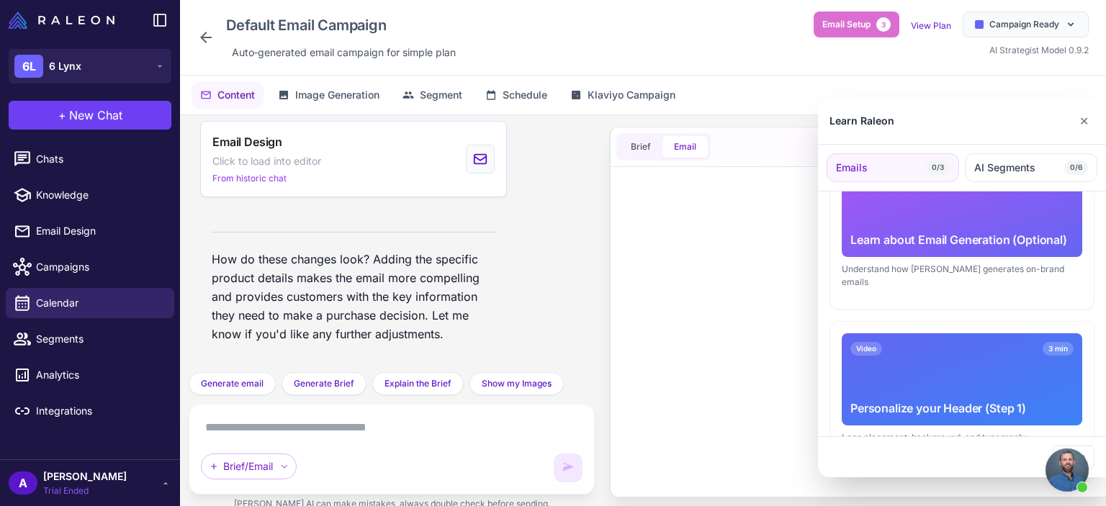
scroll to position [94, 0]
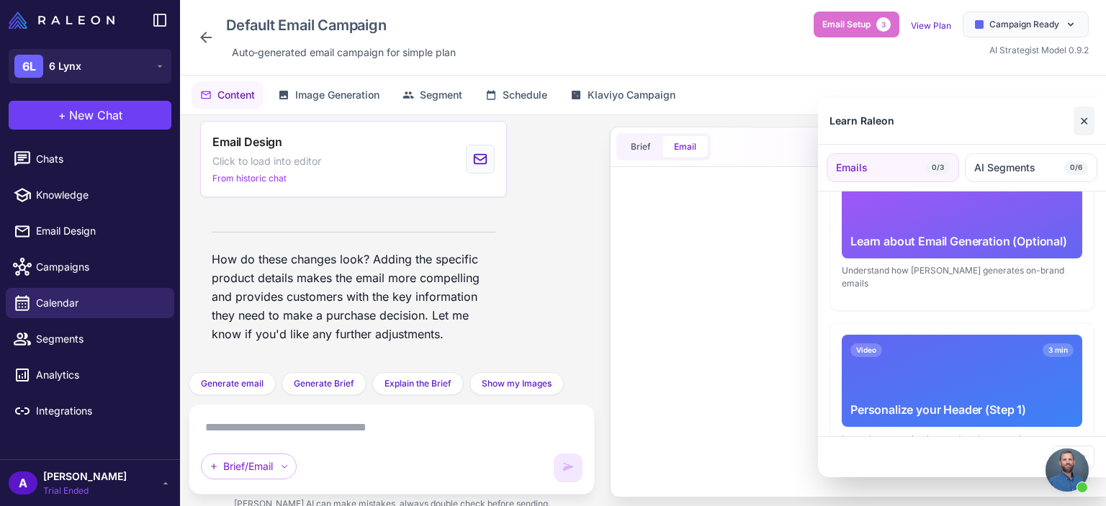
click at [1090, 120] on button "✕" at bounding box center [1084, 121] width 21 height 29
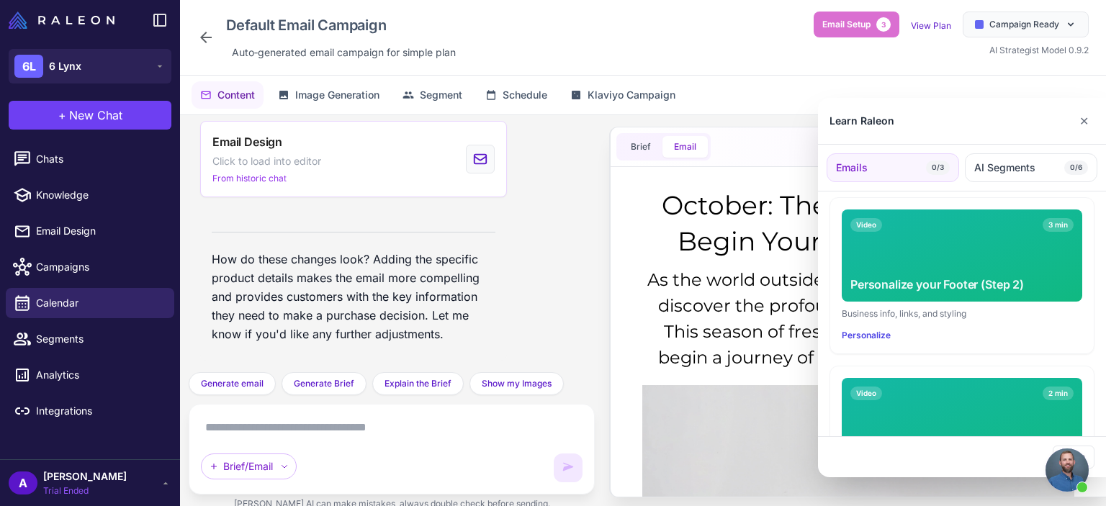
scroll to position [470, 0]
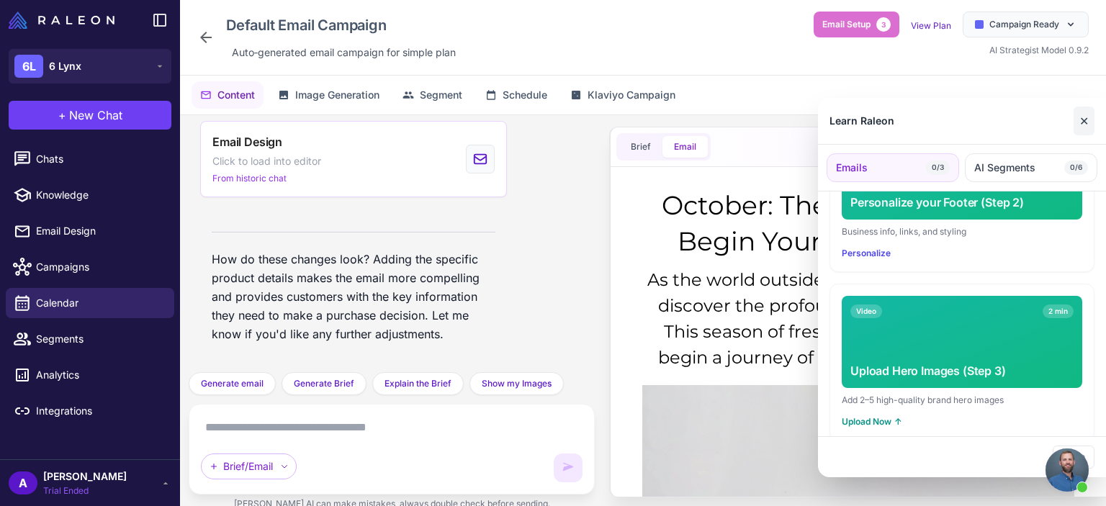
click at [1086, 125] on button "✕" at bounding box center [1084, 121] width 21 height 29
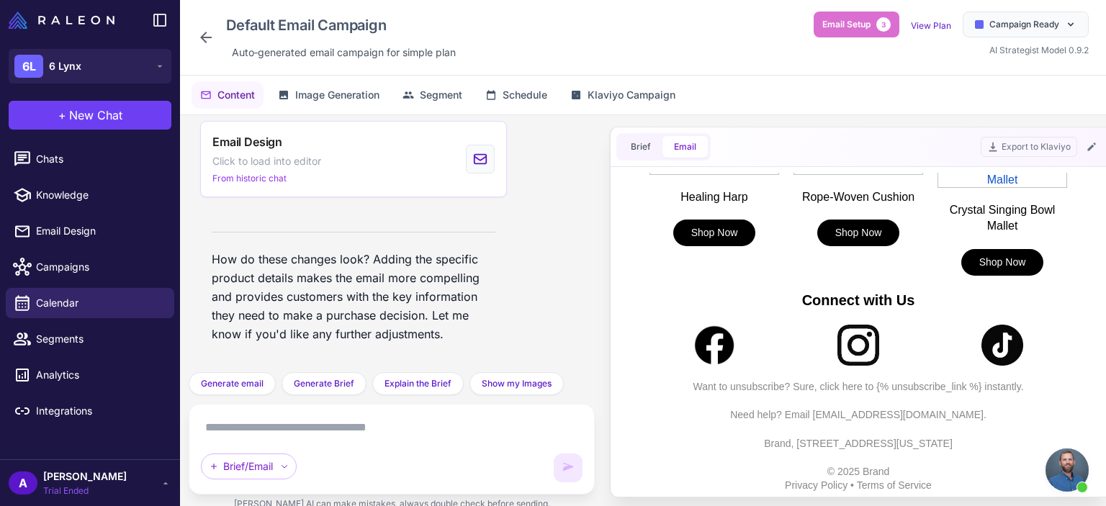
scroll to position [0, 0]
